Goal: Task Accomplishment & Management: Complete application form

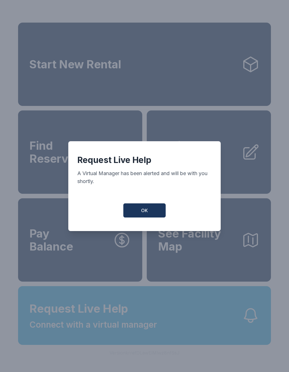
click at [147, 214] on span "OK" at bounding box center [144, 210] width 7 height 7
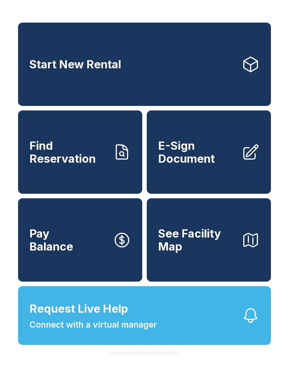
click at [126, 317] on span "Request Live Help" at bounding box center [78, 308] width 99 height 17
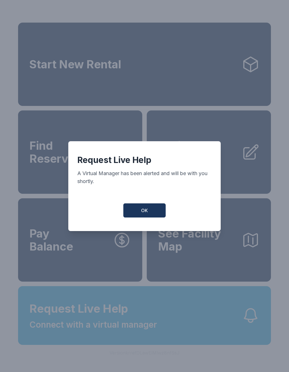
click at [151, 214] on button "OK" at bounding box center [144, 210] width 42 height 14
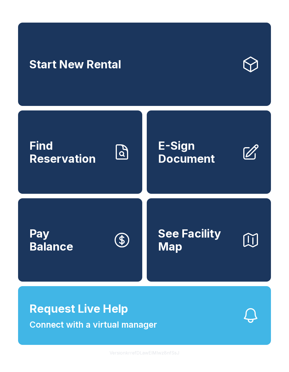
click at [189, 153] on span "E-Sign Document" at bounding box center [197, 152] width 79 height 26
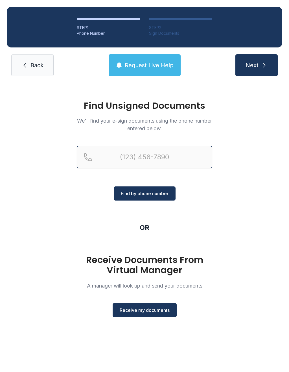
click at [127, 157] on input "Reservation phone number" at bounding box center [145, 157] width 136 height 23
type input "[PHONE_NUMBER]"
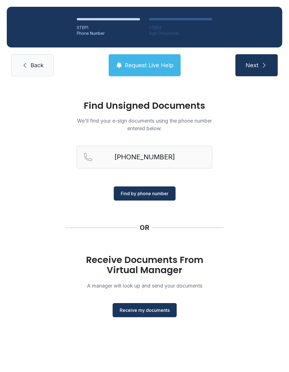
click at [151, 194] on span "Find by phone number" at bounding box center [145, 193] width 48 height 7
click at [148, 195] on span "Find by phone number" at bounding box center [145, 193] width 48 height 7
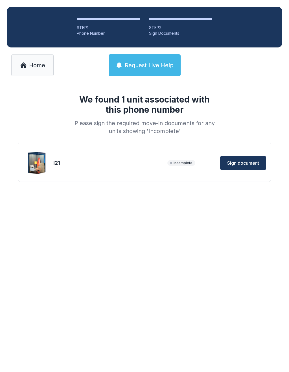
click at [241, 162] on span "Sign document" at bounding box center [243, 163] width 32 height 7
click at [36, 62] on span "Home" at bounding box center [37, 65] width 16 height 8
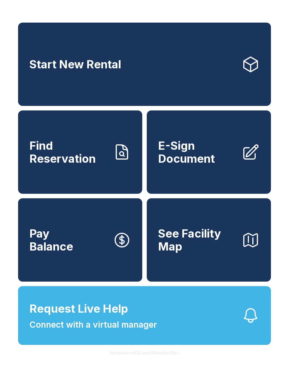
click at [186, 326] on button "Request Live Help Connect with a virtual manager" at bounding box center [144, 315] width 253 height 59
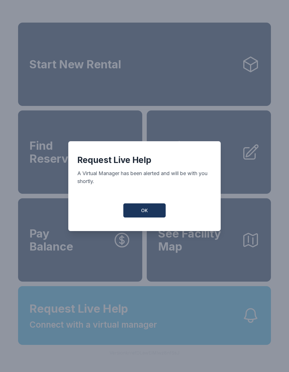
click at [142, 213] on span "OK" at bounding box center [144, 210] width 7 height 7
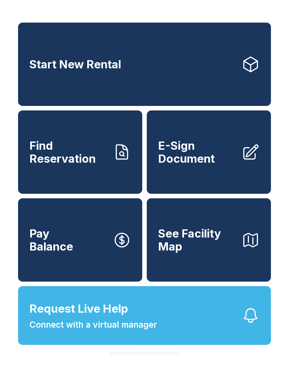
click at [158, 324] on button "Request Live Help Connect with a virtual manager" at bounding box center [144, 315] width 253 height 59
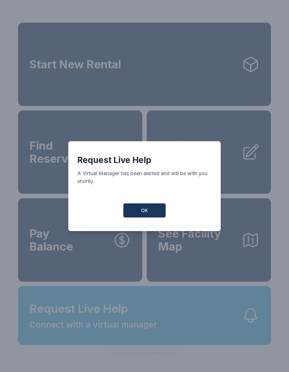
click at [146, 211] on span "OK" at bounding box center [144, 210] width 7 height 7
